Goal: Information Seeking & Learning: Compare options

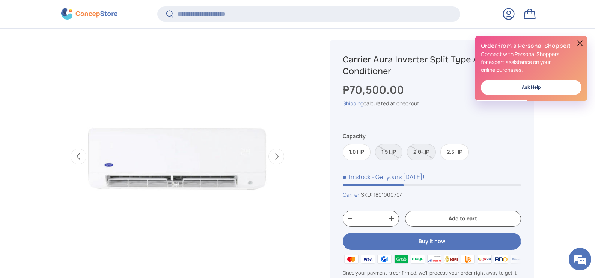
scroll to position [300, 0]
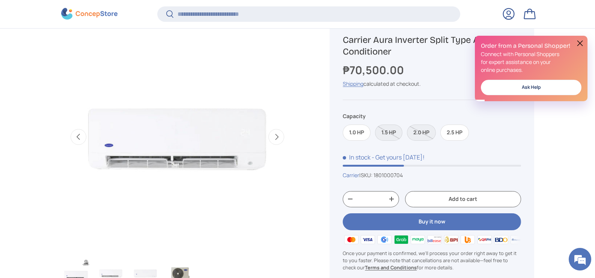
click at [578, 41] on button at bounding box center [580, 43] width 9 height 9
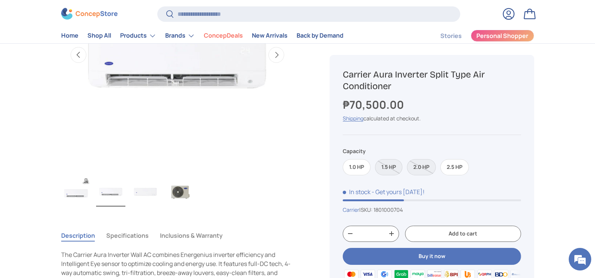
scroll to position [377, 0]
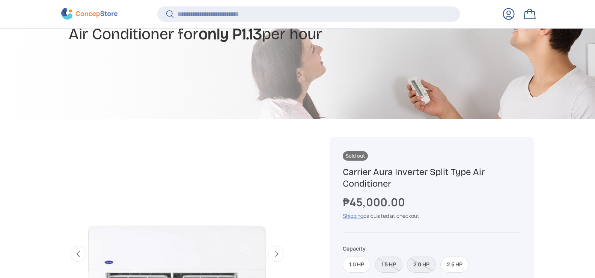
scroll to position [261, 0]
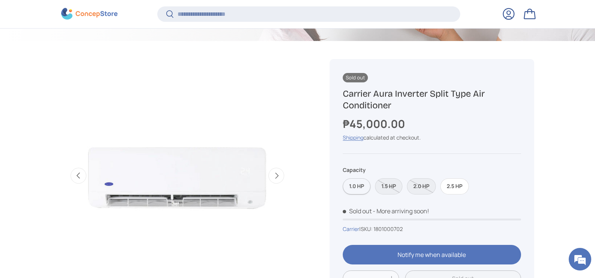
click at [357, 188] on label "1.0 HP" at bounding box center [357, 186] width 28 height 16
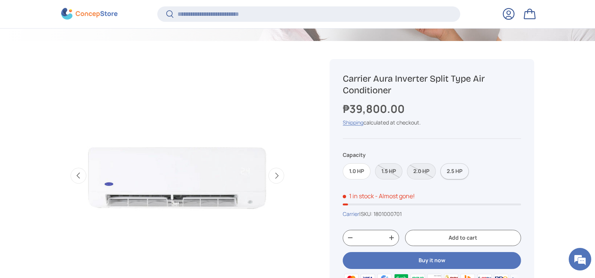
click at [461, 170] on label "2.5 HP" at bounding box center [454, 171] width 29 height 16
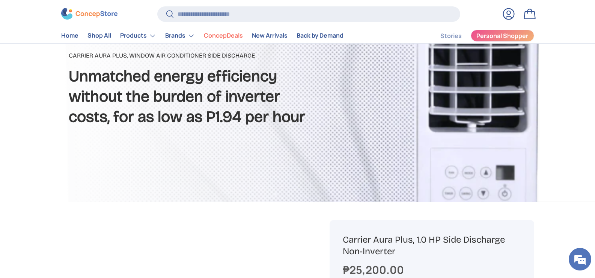
scroll to position [113, 0]
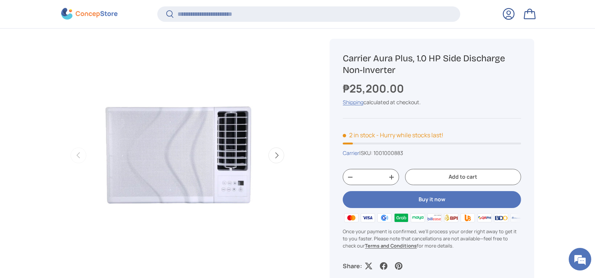
scroll to position [300, 0]
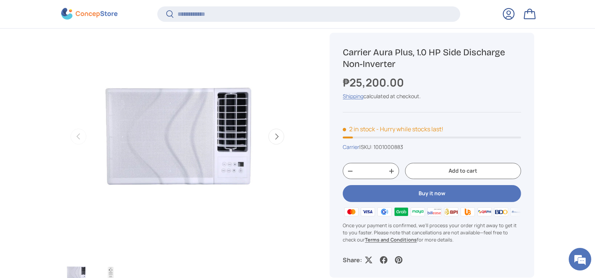
click at [271, 138] on button "Next" at bounding box center [276, 136] width 16 height 16
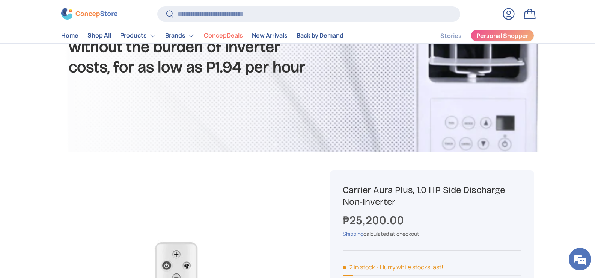
scroll to position [0, 0]
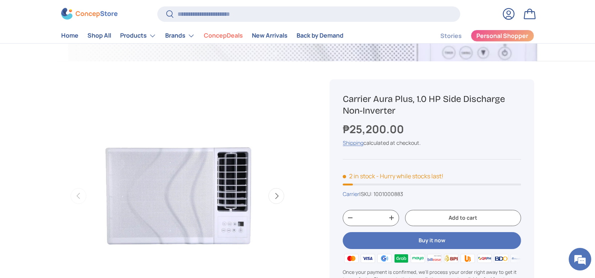
scroll to position [150, 0]
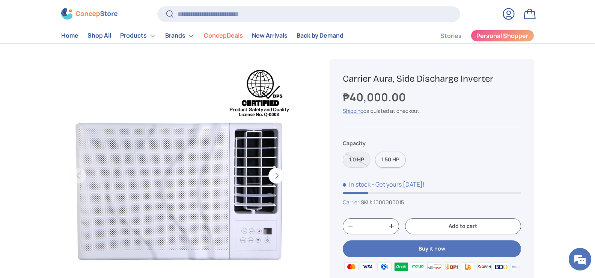
click at [382, 159] on label "1.50 HP" at bounding box center [390, 159] width 31 height 16
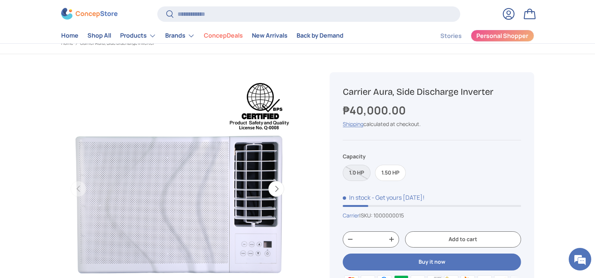
scroll to position [38, 0]
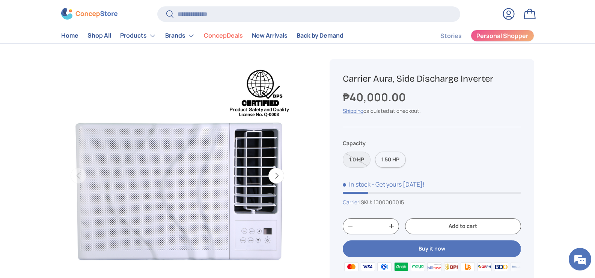
click at [391, 163] on label "1.50 HP" at bounding box center [390, 159] width 31 height 16
click at [391, 161] on label "1.50 HP" at bounding box center [390, 159] width 31 height 16
click at [351, 161] on label "1.0 HP" at bounding box center [357, 159] width 28 height 16
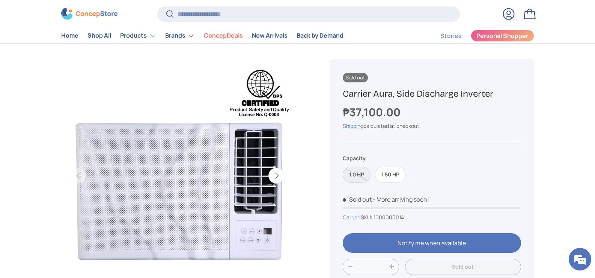
click at [352, 172] on label "1.0 HP" at bounding box center [357, 174] width 28 height 16
click at [387, 174] on label "1.50 HP" at bounding box center [390, 174] width 31 height 16
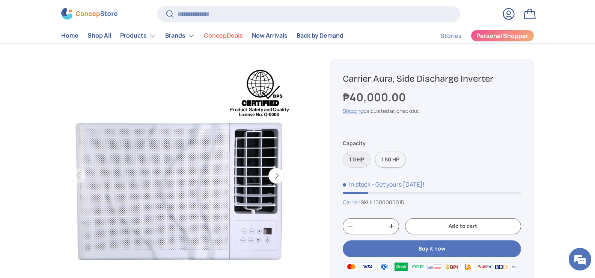
click at [394, 158] on label "1.50 HP" at bounding box center [390, 159] width 31 height 16
